Goal: Entertainment & Leisure: Consume media (video, audio)

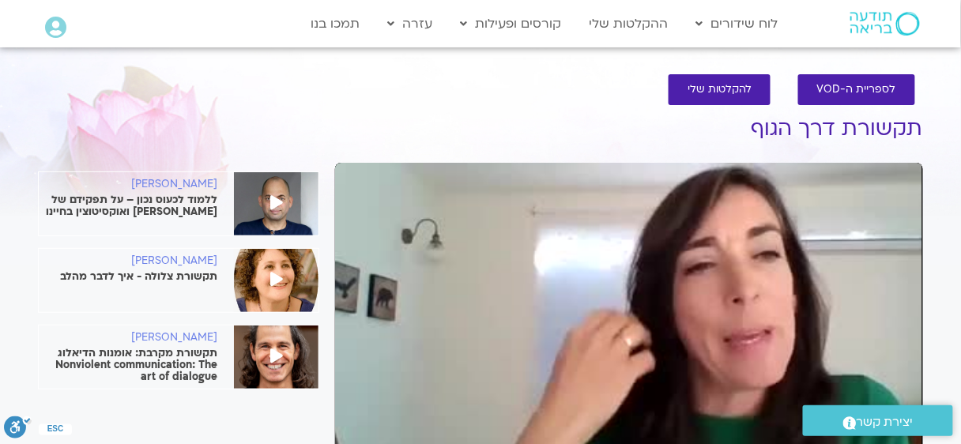
click at [682, 254] on div "Skip Ad play_arrow 0:00:00 / 1:47:45 volume_up Mute tune Resolution Auto 240p s…" at bounding box center [629, 328] width 588 height 330
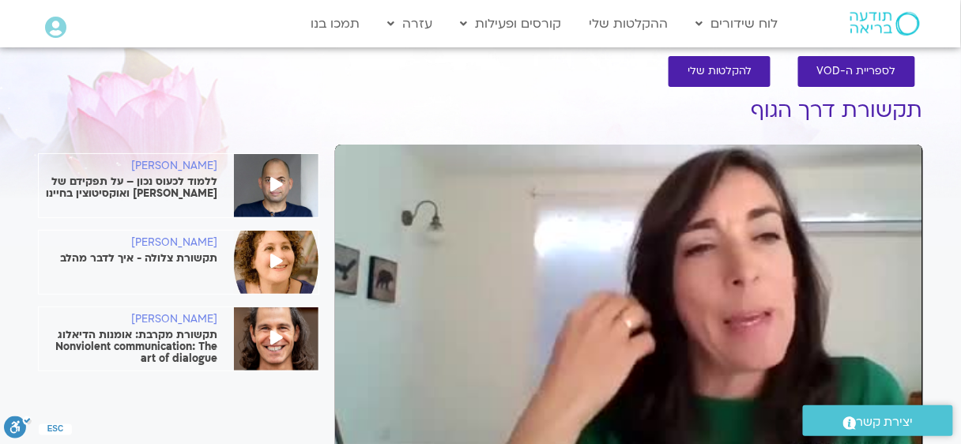
scroll to position [106, 0]
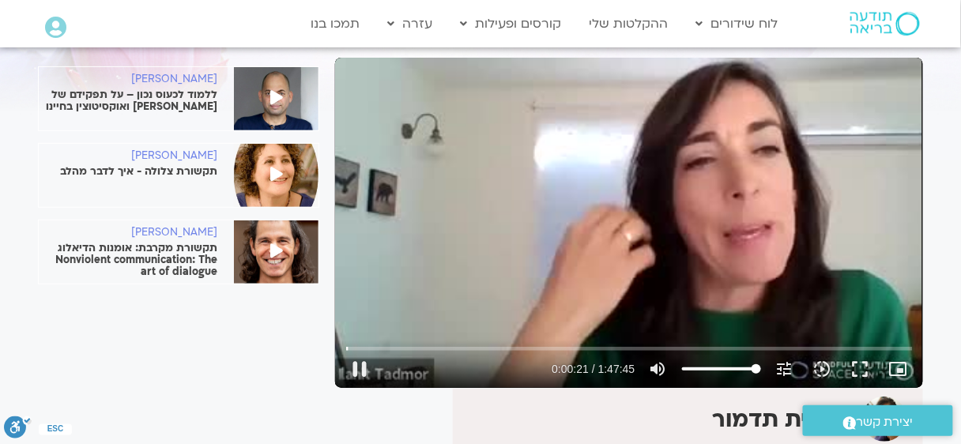
type input "21.721347"
type input "67.9034090909091"
click at [733, 366] on input "Volume" at bounding box center [721, 368] width 79 height 9
click at [822, 364] on icon "slow_motion_video" at bounding box center [822, 368] width 19 height 19
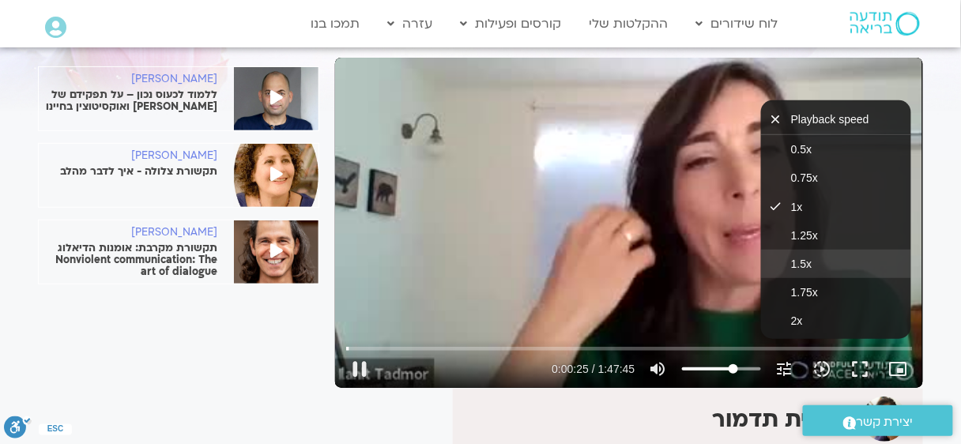
click at [827, 265] on button "1.5x" at bounding box center [836, 264] width 150 height 28
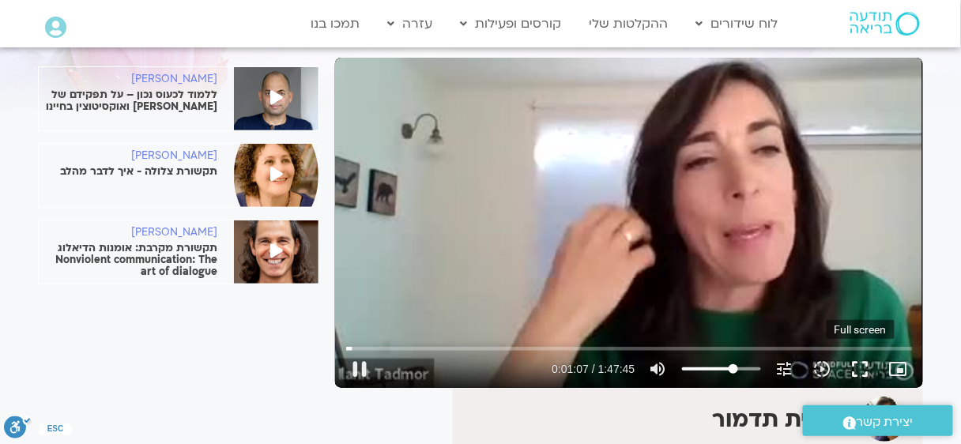
click at [856, 367] on button "fullscreen" at bounding box center [860, 369] width 38 height 38
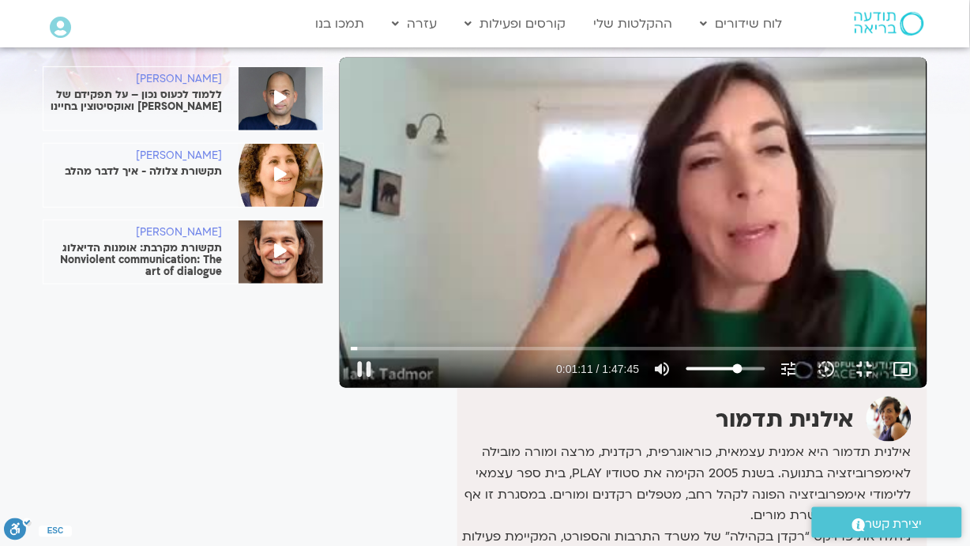
type input "71.710775"
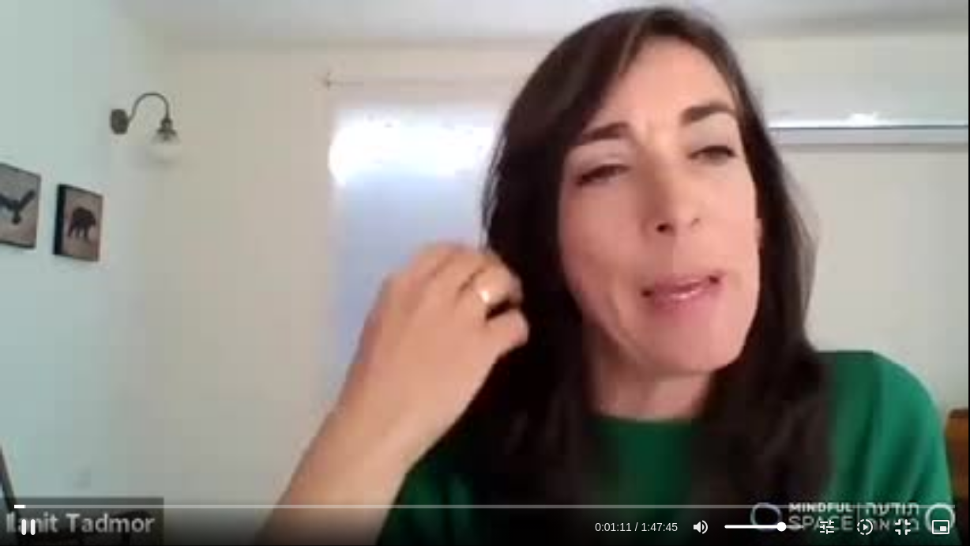
type input "75.2386363636364"
click at [782, 443] on input "Volume" at bounding box center [764, 526] width 79 height 9
click at [869, 443] on icon "slow_motion_video" at bounding box center [865, 527] width 19 height 19
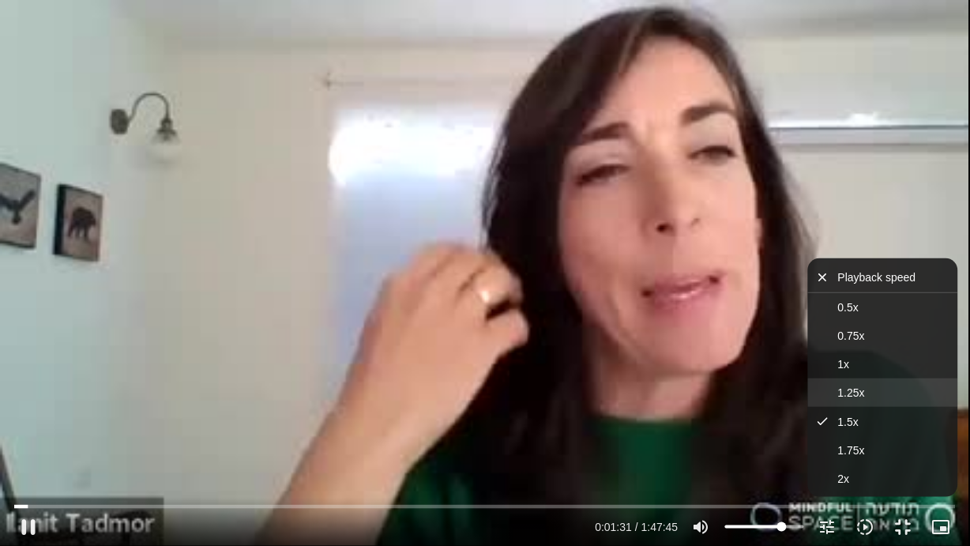
click at [856, 382] on button "1.25x" at bounding box center [883, 392] width 150 height 28
type input "93.256763"
type input "77.0568181818182"
type input "93.440627"
type input "83.2386363636364"
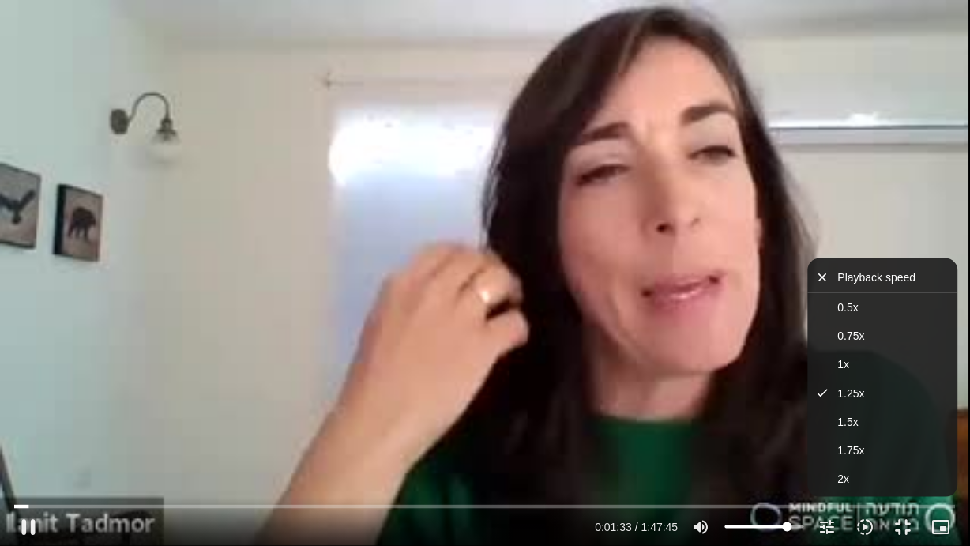
type input "93.490417"
type input "87.9659090909091"
type input "93.525221"
type input "89.0568181818182"
type input "93.596182"
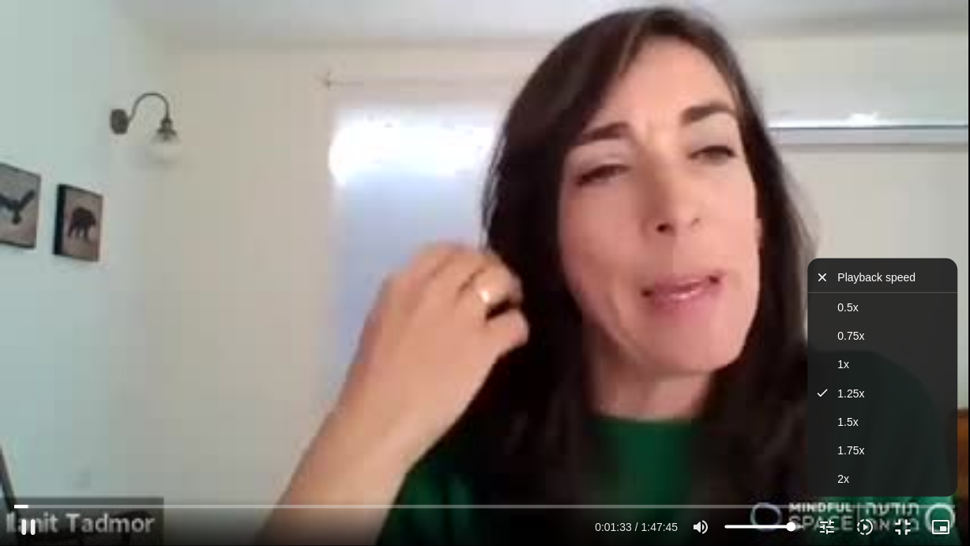
type input "90.1477272727273"
type input "93.662436"
type input "90.875"
type input "93.700932"
type input "91.9659090909091"
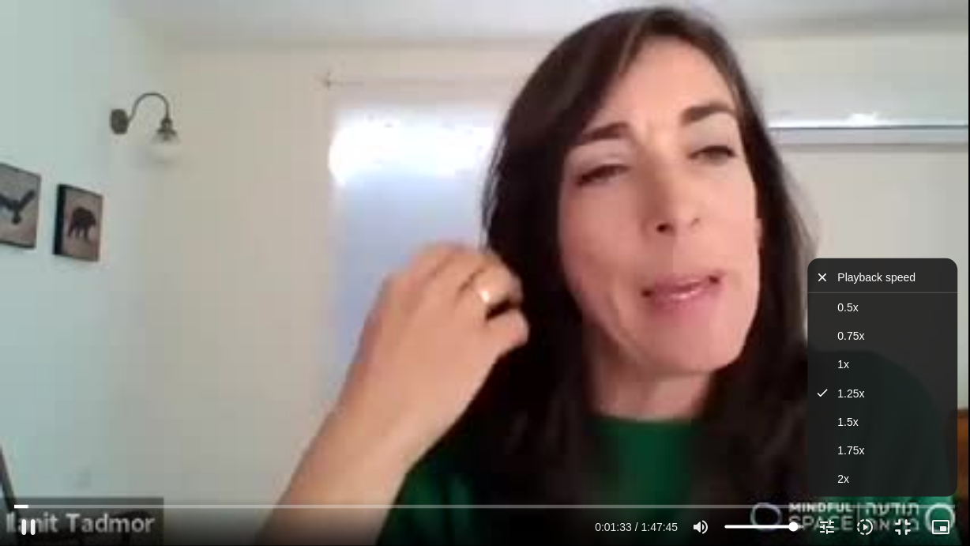
type input "93.780007"
type input "93.0568181818182"
type input "93.852041"
type input "93.4204545454546"
type input "93.878077"
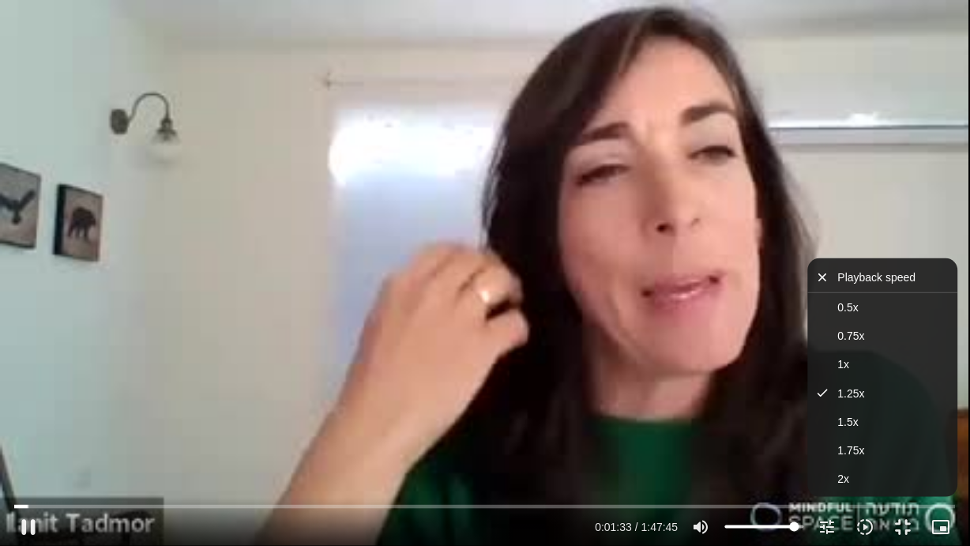
type input "95.2386363636364"
type input "93.939572"
type input "97.0568181818182"
type input "93.970075"
type input "98.1477272727273"
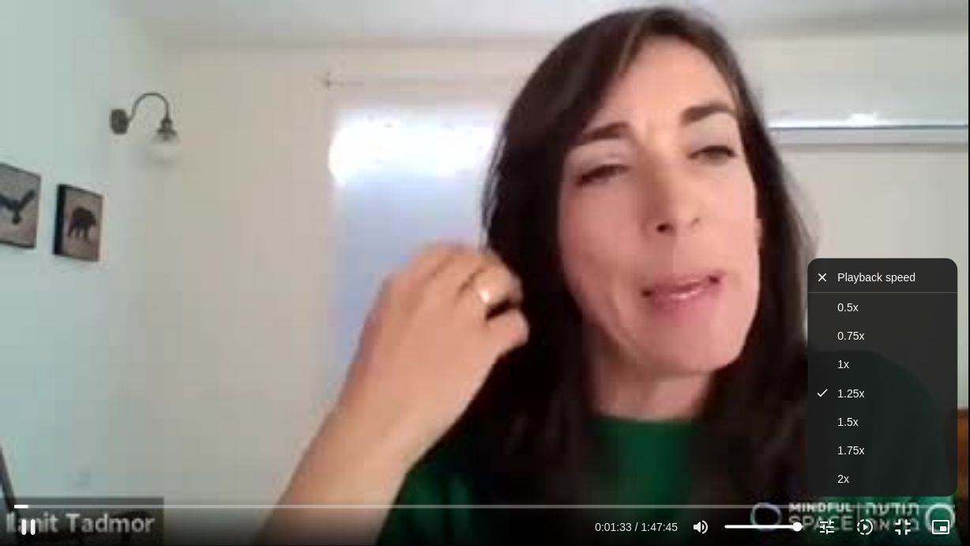
type input "94.05468"
type input "100"
type input "94.184877"
drag, startPoint x: 783, startPoint y: 527, endPoint x: 810, endPoint y: 526, distance: 26.9
type input "100"
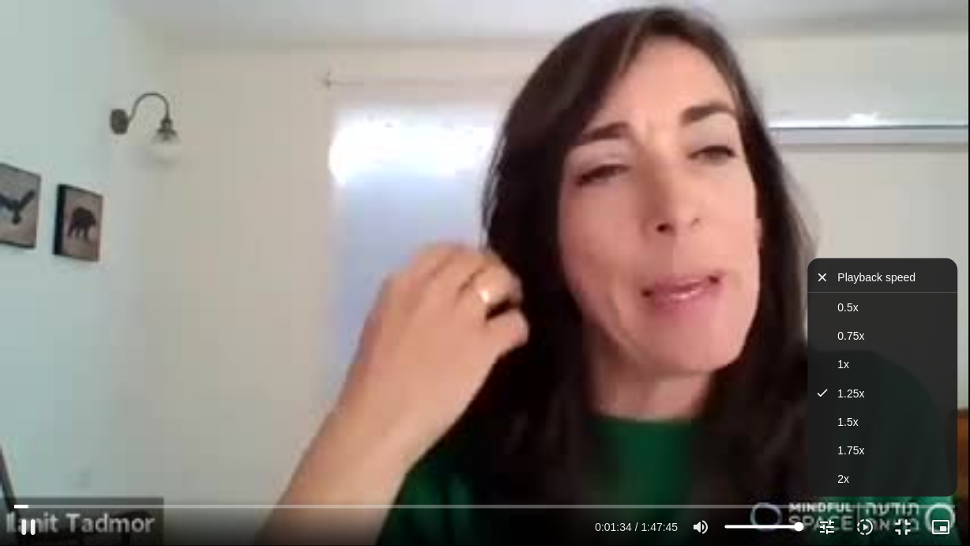
click at [804, 443] on input "Volume" at bounding box center [764, 526] width 79 height 9
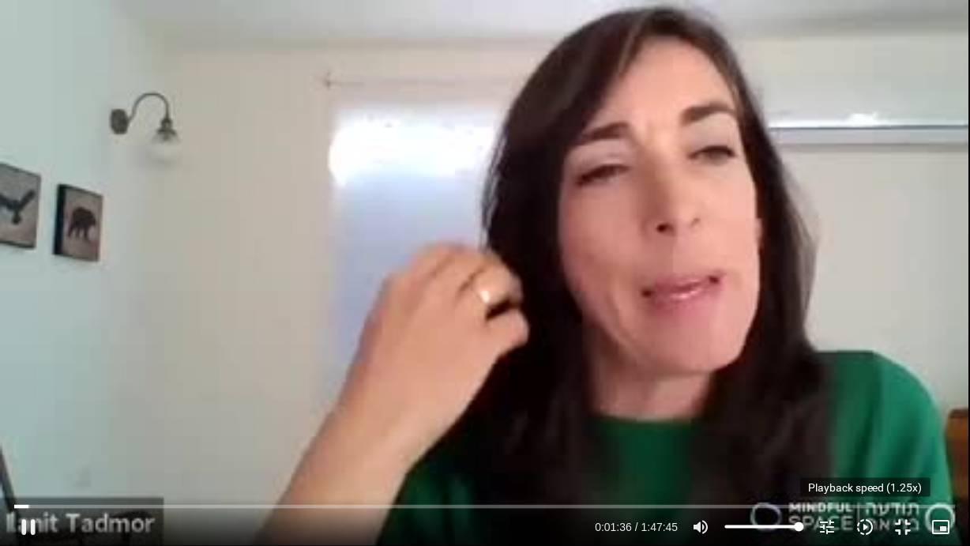
click at [871, 443] on icon "slow_motion_video" at bounding box center [865, 527] width 19 height 19
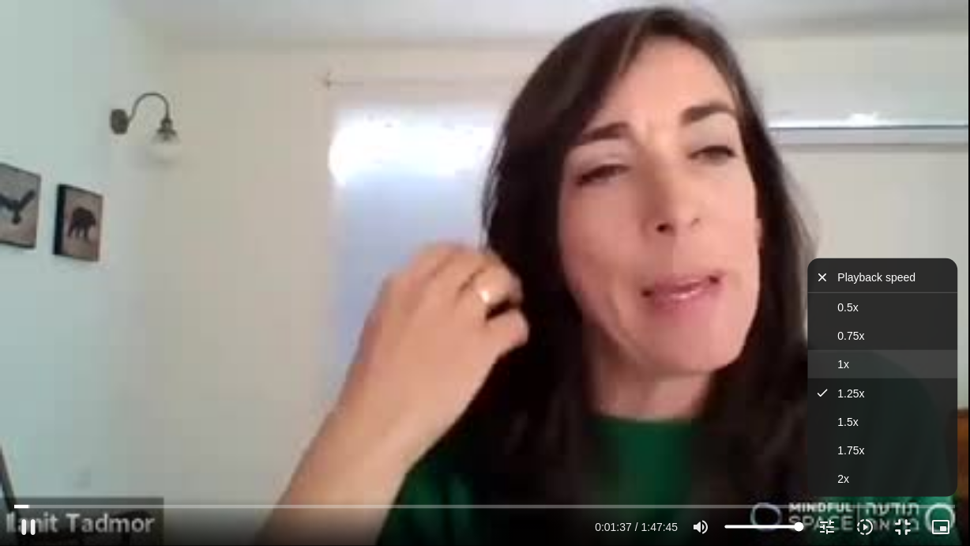
click at [869, 363] on button "1x" at bounding box center [883, 364] width 150 height 28
drag, startPoint x: 802, startPoint y: 527, endPoint x: 814, endPoint y: 527, distance: 11.9
click at [804, 443] on input "Volume" at bounding box center [764, 526] width 79 height 9
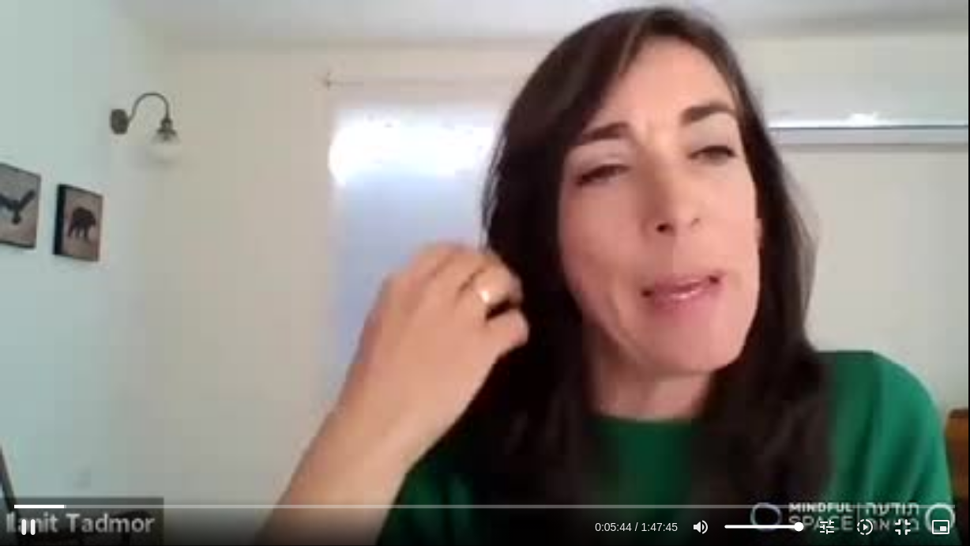
type input "344.70186"
type input "94.875"
type input "344.75615"
type input "95.5965909090909"
type input "344.78996"
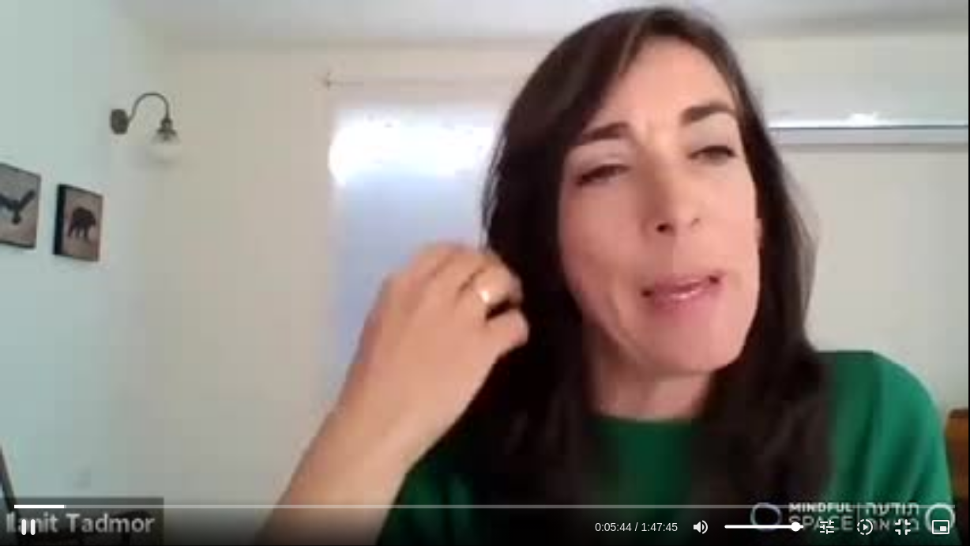
type input "95.9659090909091"
type input "344.817555"
type input "97.4204545454546"
type input "344.92269"
type input "100"
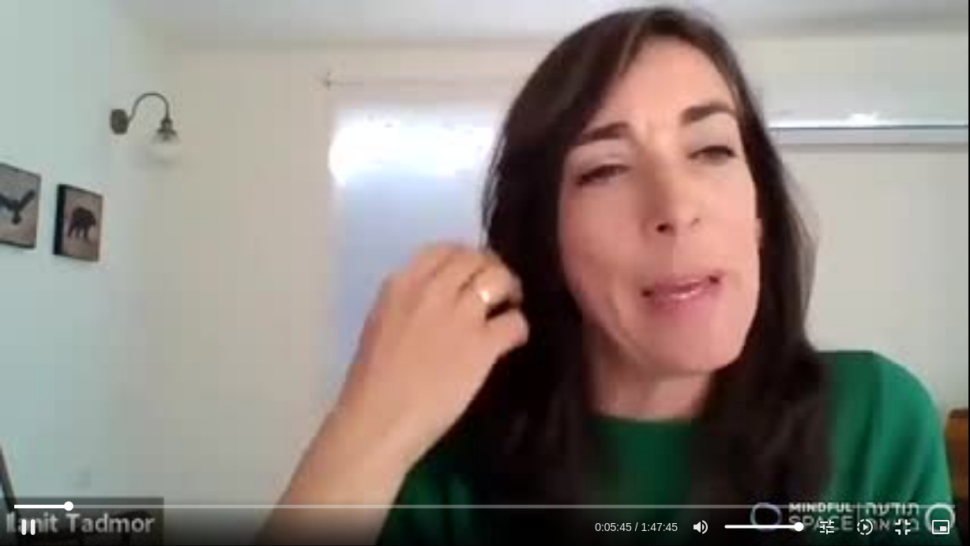
drag, startPoint x: 796, startPoint y: 528, endPoint x: 894, endPoint y: 493, distance: 104.0
click at [804, 443] on input "Volume" at bounding box center [764, 526] width 79 height 9
click at [912, 443] on button "fullscreen_exit" at bounding box center [904, 527] width 38 height 38
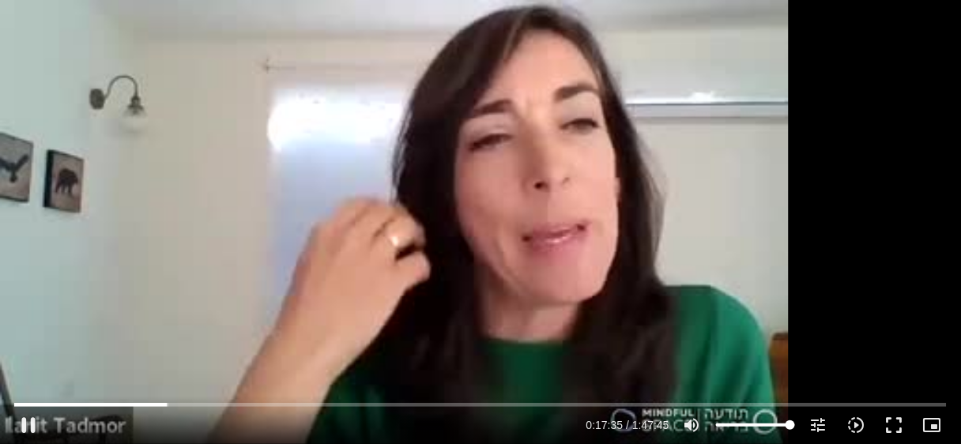
scroll to position [105, 0]
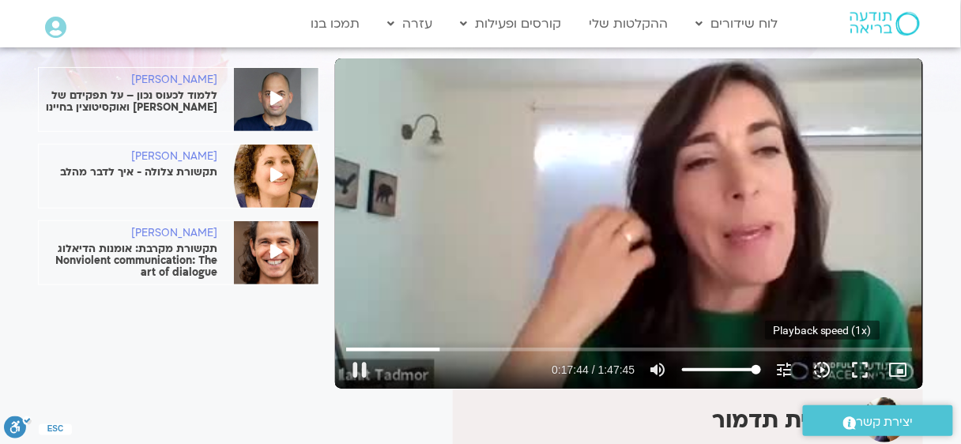
click at [816, 367] on icon "slow_motion_video" at bounding box center [822, 369] width 19 height 19
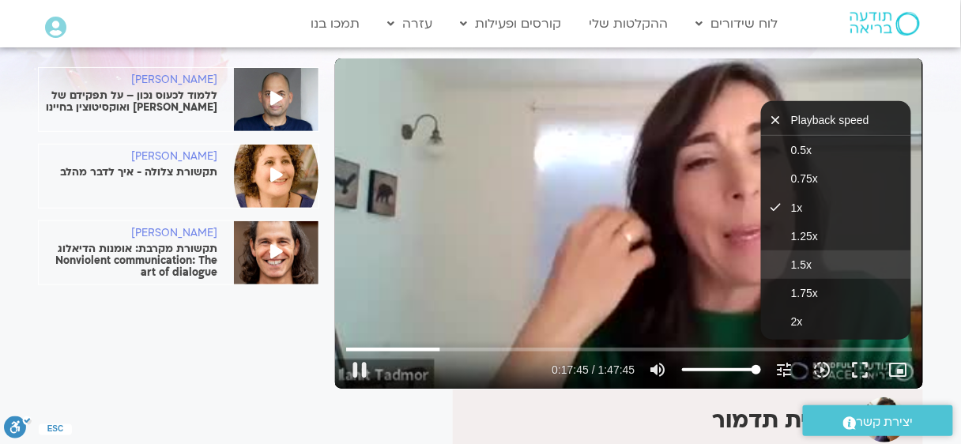
click at [815, 265] on button "1.5x" at bounding box center [836, 264] width 150 height 28
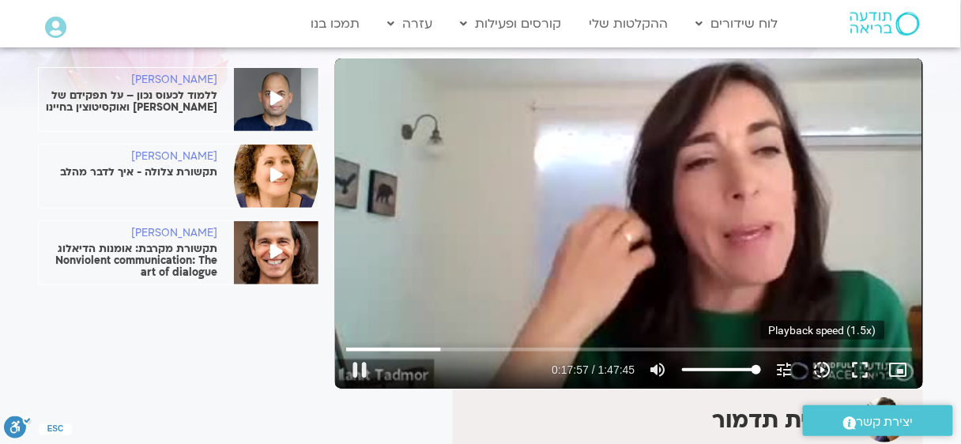
click at [824, 370] on icon "slow_motion_video" at bounding box center [822, 369] width 19 height 19
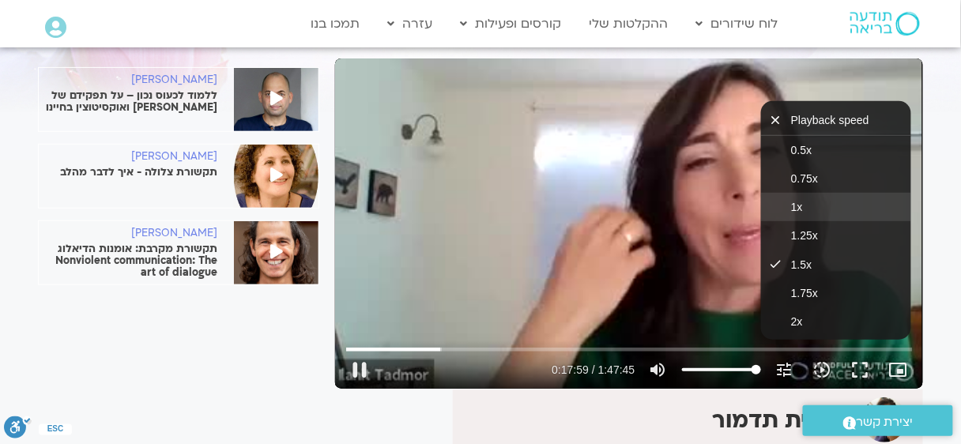
click at [839, 208] on button "1x" at bounding box center [836, 207] width 150 height 28
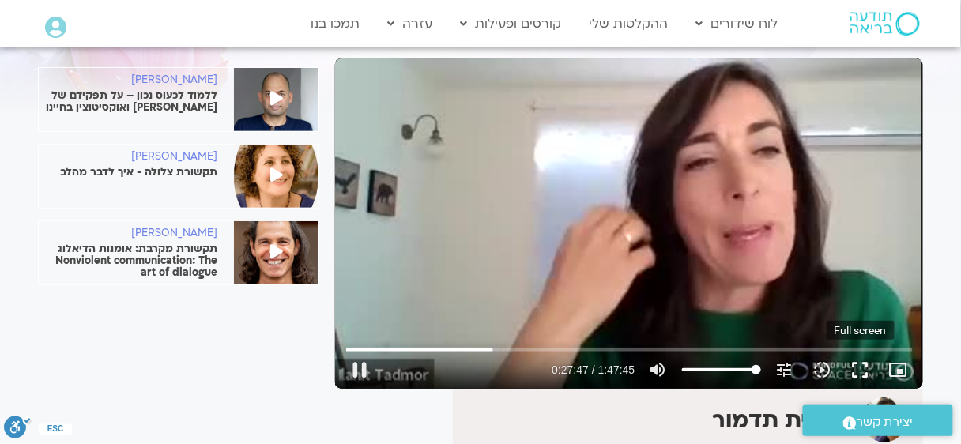
click at [853, 359] on button "fullscreen" at bounding box center [860, 370] width 38 height 38
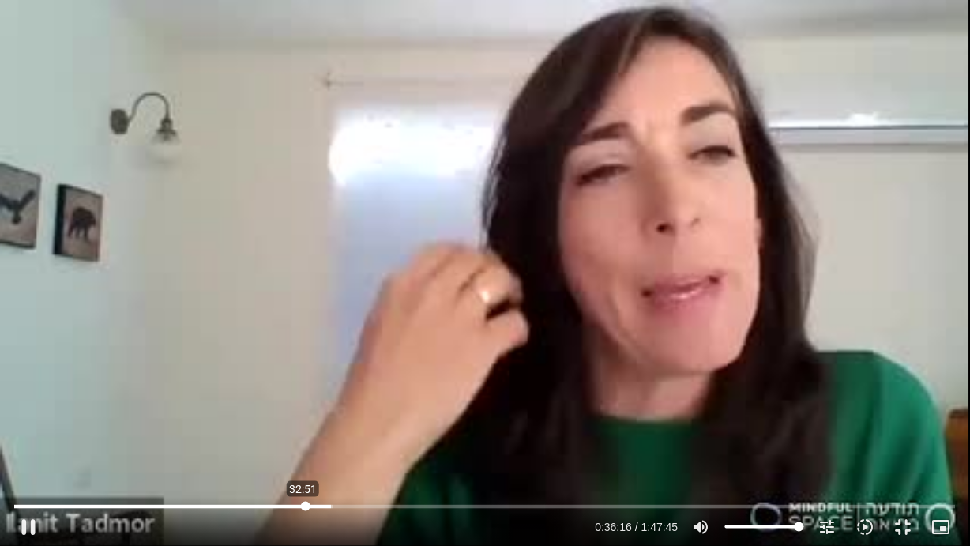
click at [305, 443] on input "Seek" at bounding box center [484, 506] width 941 height 9
click at [285, 443] on input "Seek" at bounding box center [484, 506] width 941 height 9
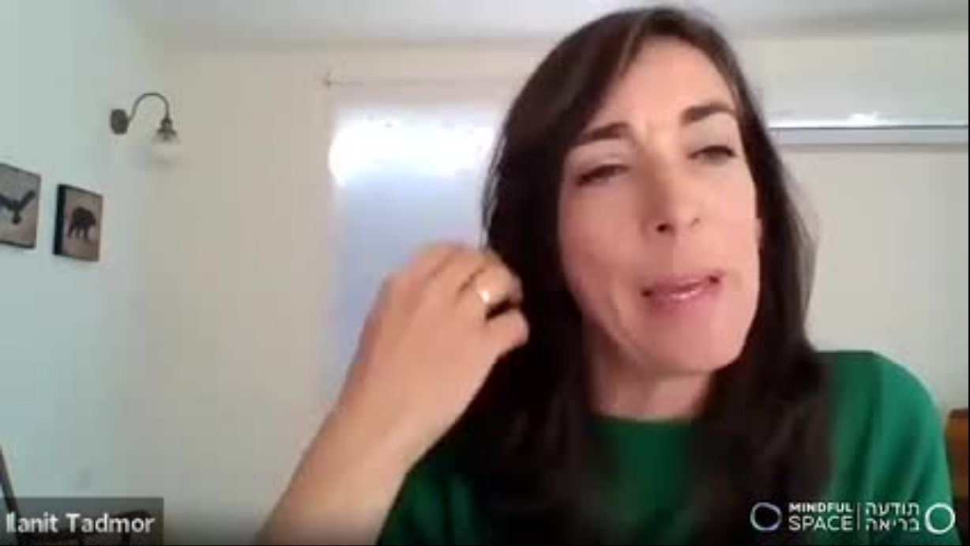
click at [379, 442] on div "Skip Ad 32:01 pause 0:30:53 / 1:47:45 volume_up Mute tune Resolution Auto 240p …" at bounding box center [485, 273] width 970 height 546
type input "1854.247111"
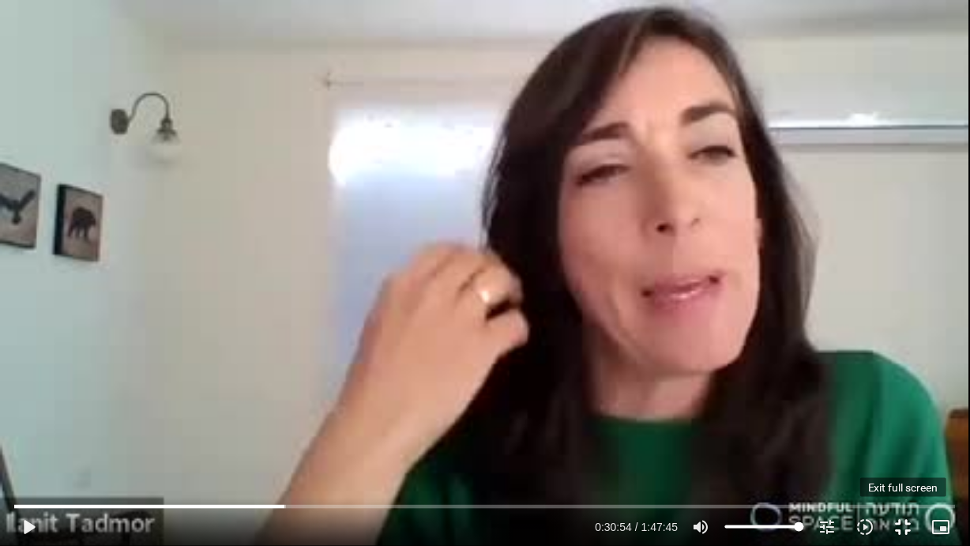
click at [904, 443] on button "fullscreen_exit" at bounding box center [904, 527] width 38 height 38
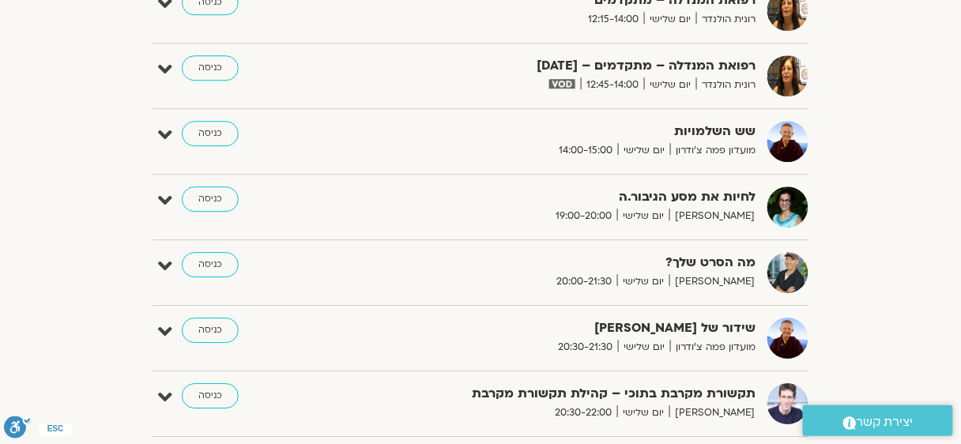
scroll to position [1158, 0]
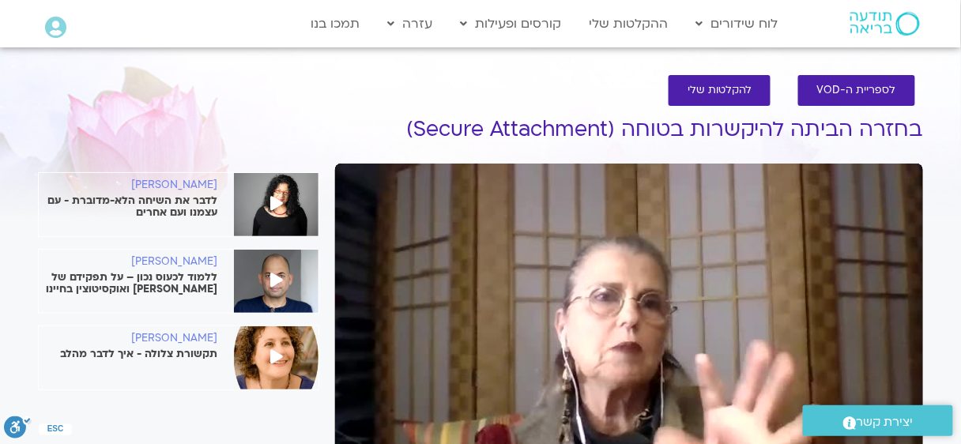
scroll to position [105, 0]
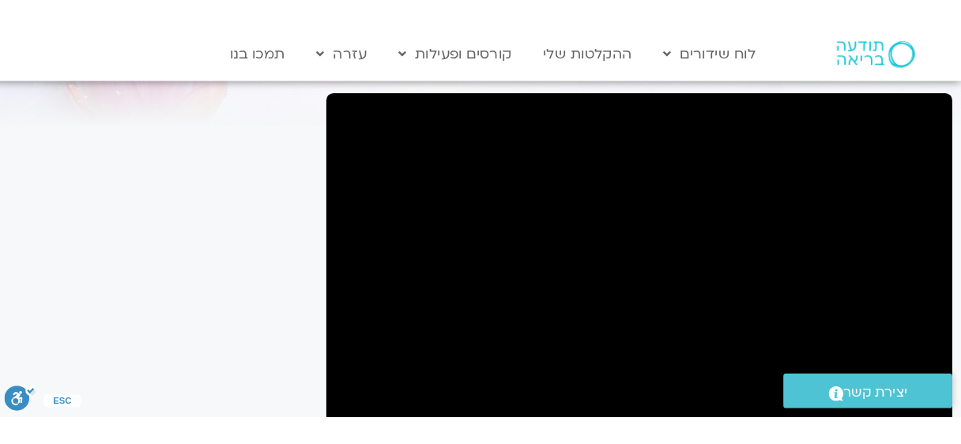
scroll to position [105, 0]
